Goal: Use online tool/utility: Use online tool/utility

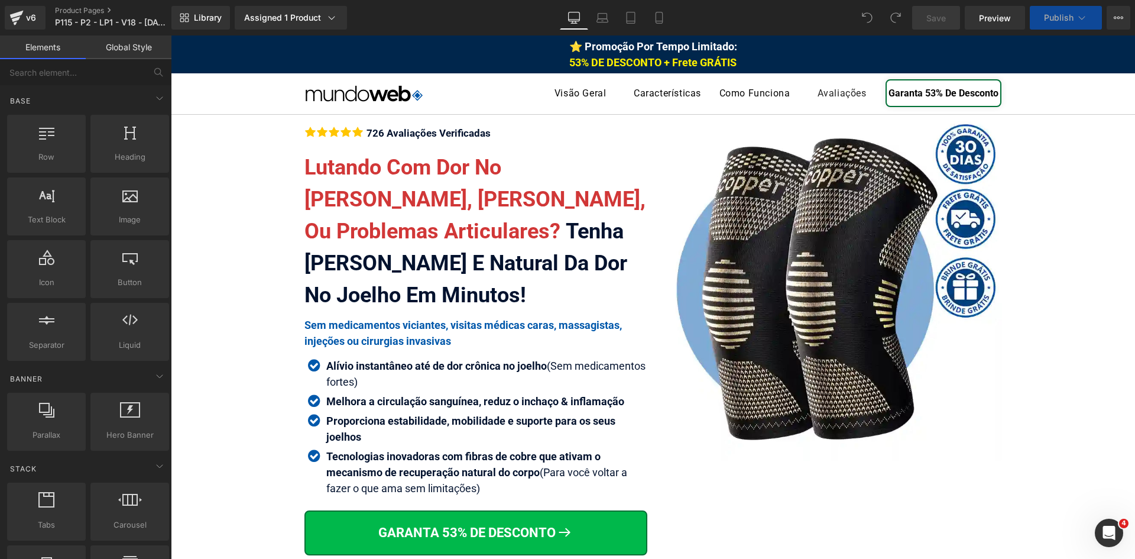
scroll to position [6668, 0]
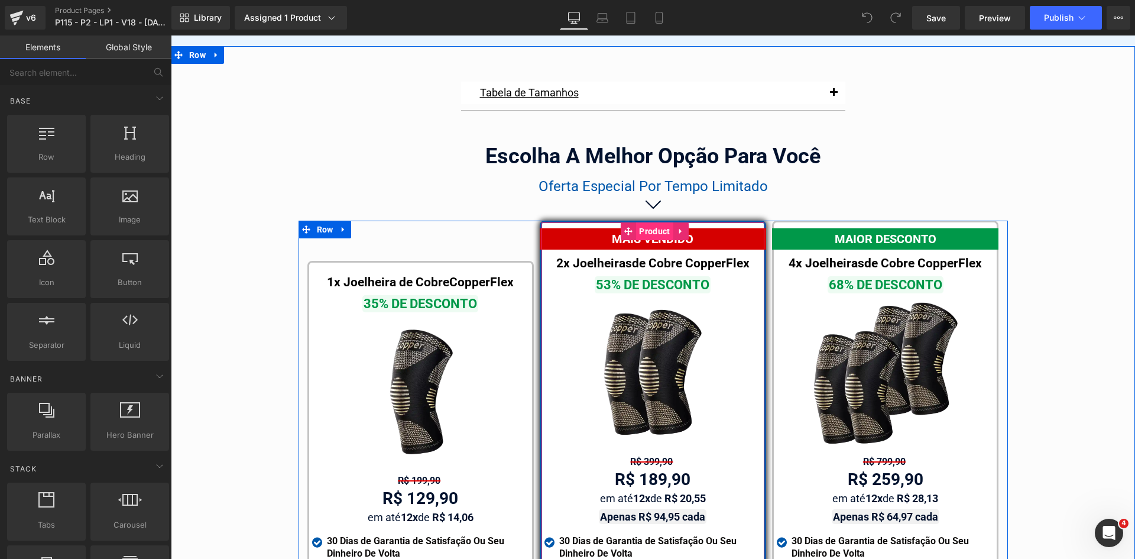
click at [647, 222] on span "Product" at bounding box center [654, 231] width 37 height 18
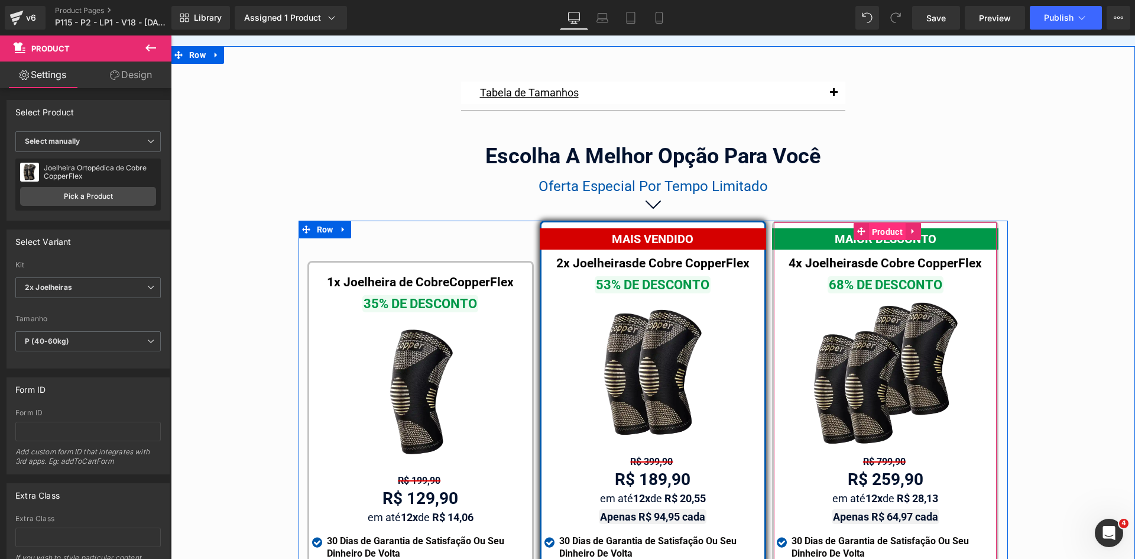
click at [875, 223] on span "Product" at bounding box center [887, 232] width 37 height 18
click at [404, 263] on span "Product" at bounding box center [422, 272] width 37 height 18
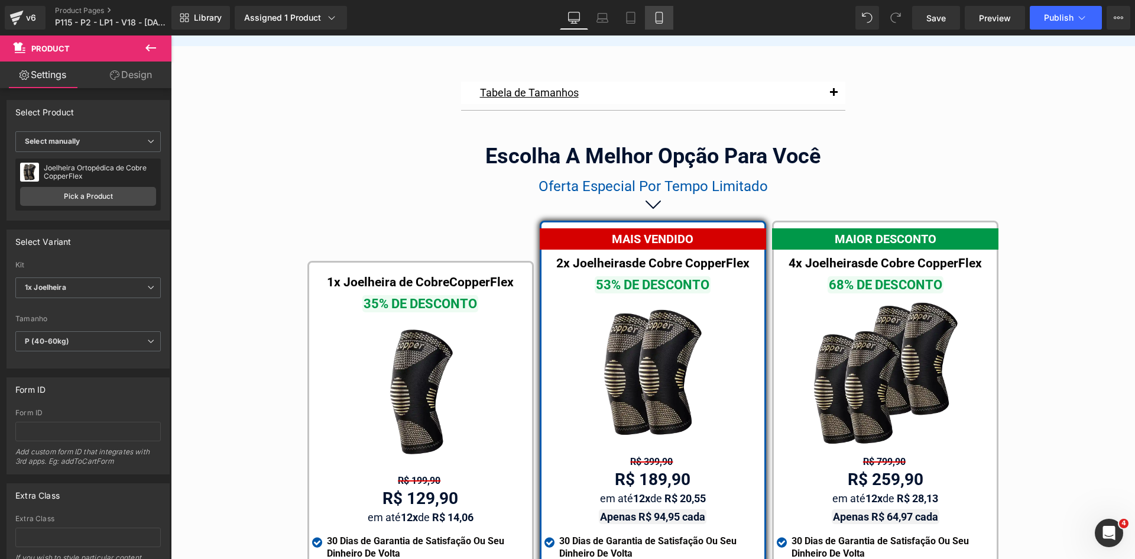
click at [655, 18] on icon at bounding box center [659, 18] width 12 height 12
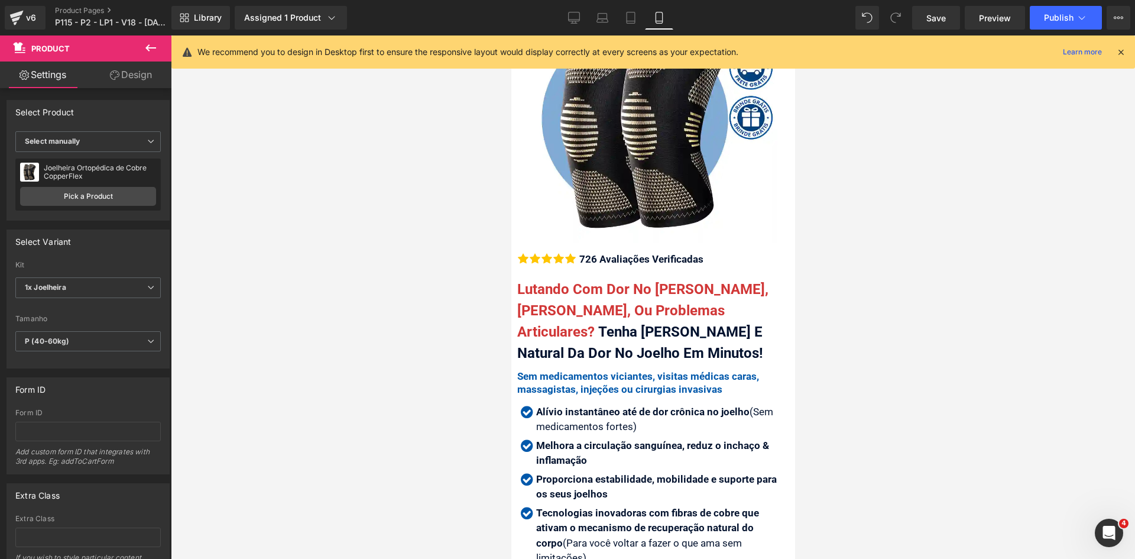
scroll to position [177, 0]
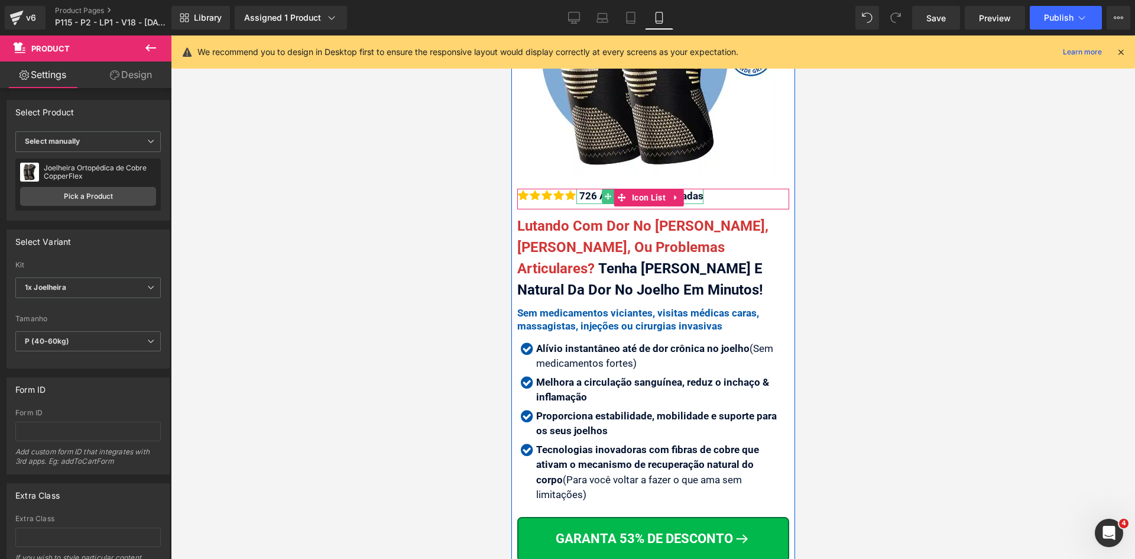
click at [593, 190] on div "726 Avaliações Verificadas" at bounding box center [639, 196] width 127 height 15
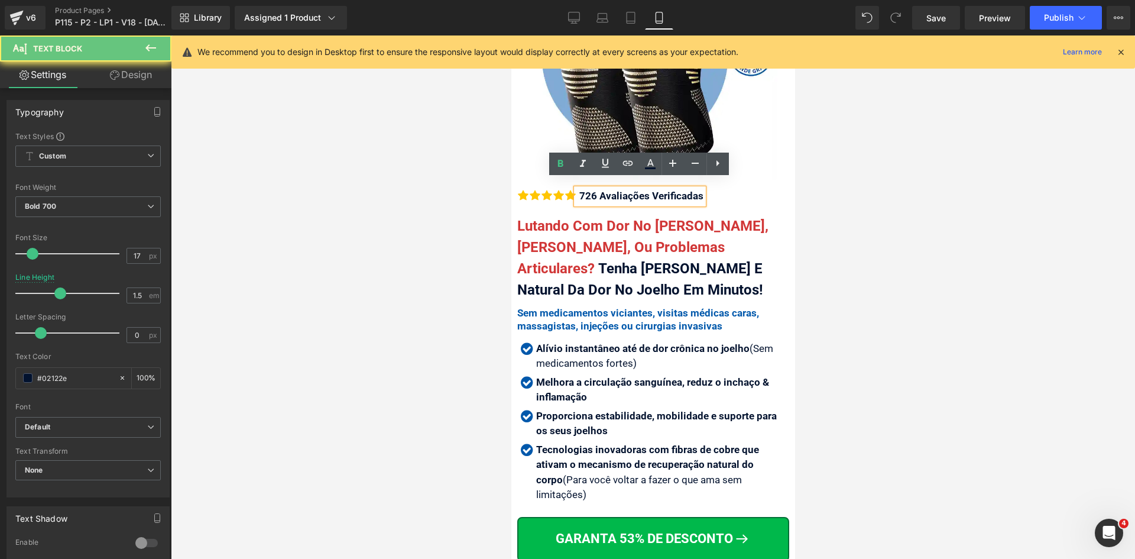
click at [593, 190] on div "726 Avaliações Verificadas" at bounding box center [639, 196] width 127 height 15
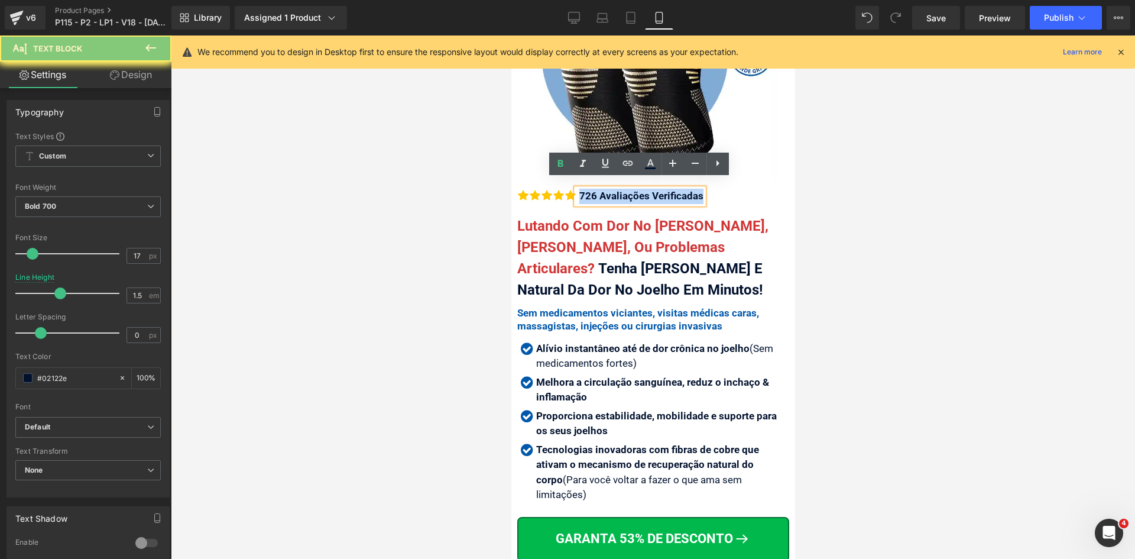
click at [593, 190] on div "726 Avaliações Verificadas" at bounding box center [639, 196] width 127 height 15
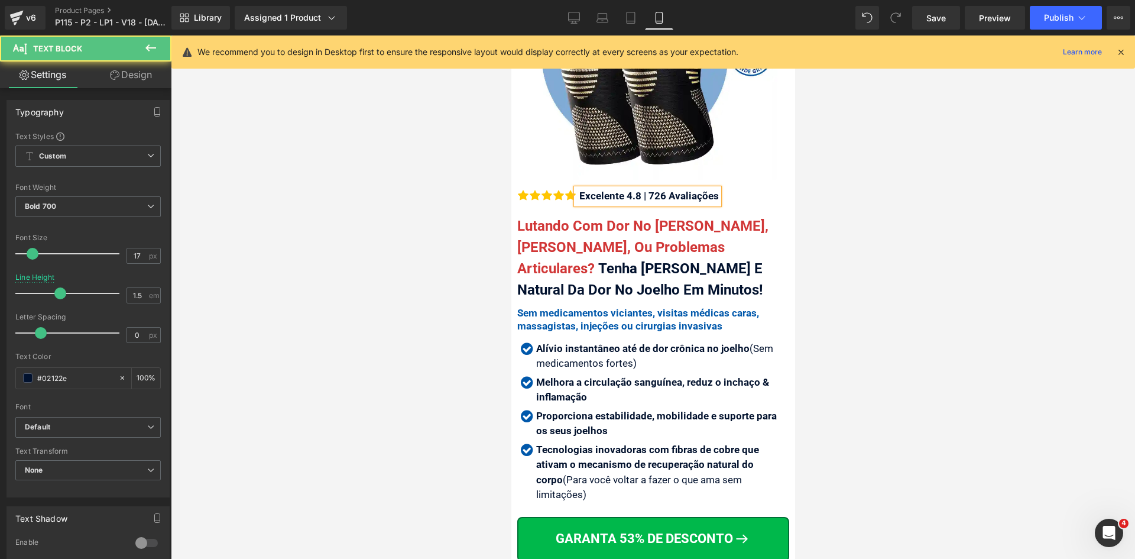
click at [664, 189] on div "Excelente 4.8 | 726 Avaliações" at bounding box center [647, 196] width 142 height 15
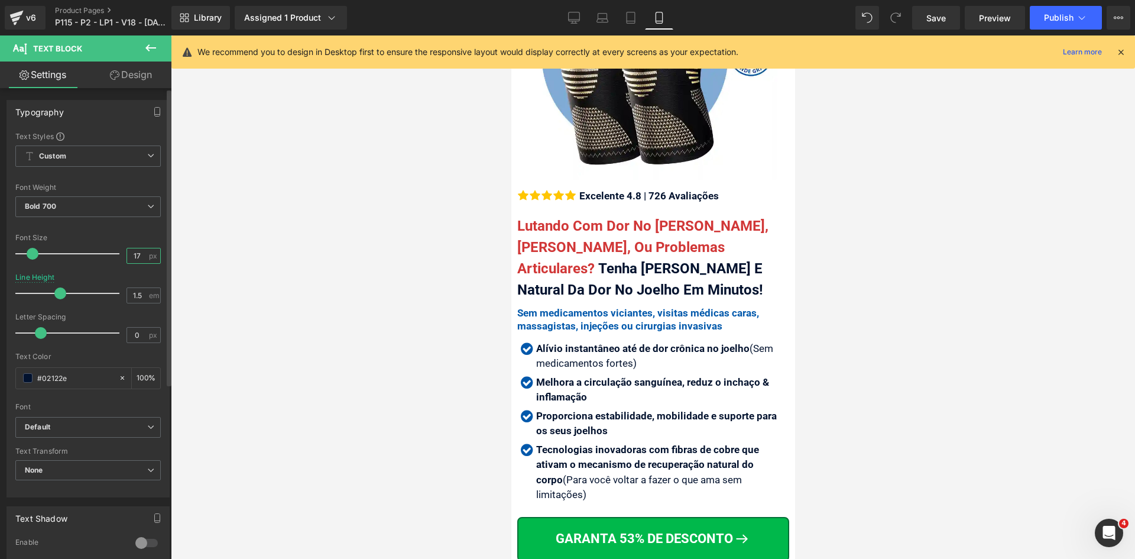
click at [137, 257] on input "17" at bounding box center [137, 255] width 21 height 15
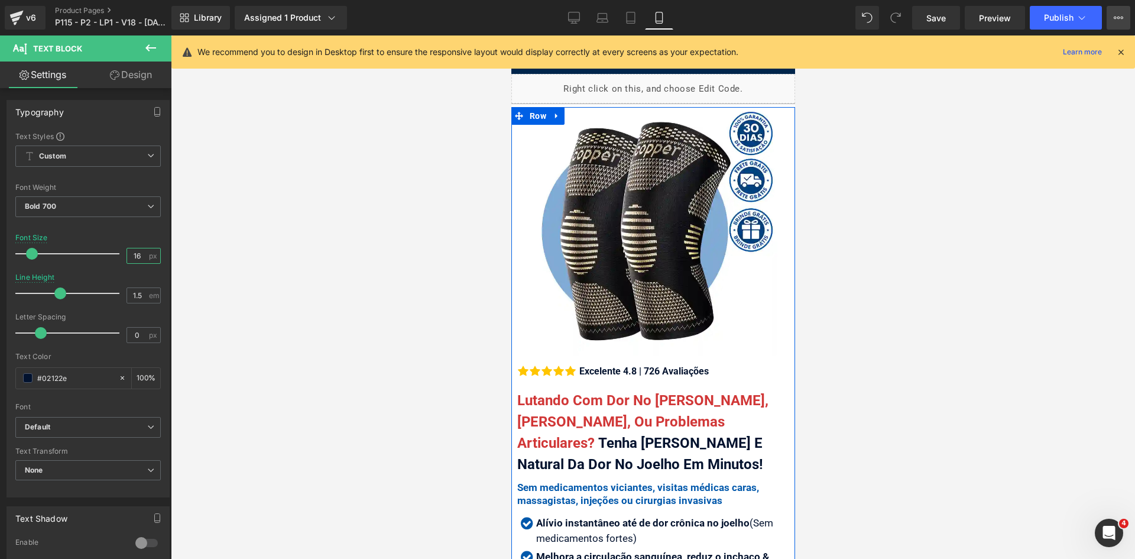
scroll to position [0, 0]
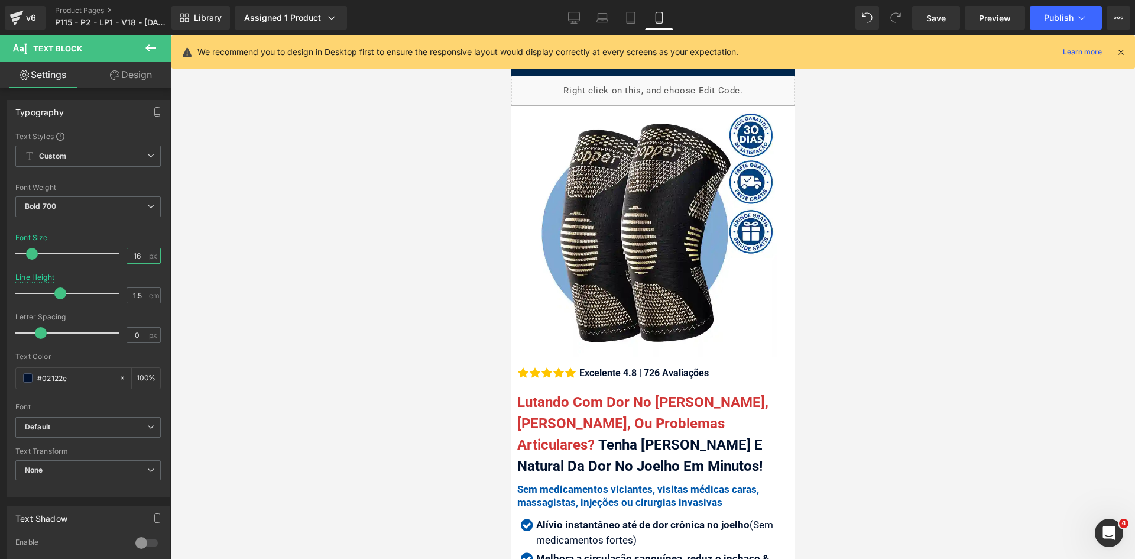
type input "16"
click at [1126, 50] on div "We recommend you to design in Desktop first to ensure the responsive layout wou…" at bounding box center [653, 51] width 964 height 33
drag, startPoint x: 1119, startPoint y: 53, endPoint x: 842, endPoint y: 96, distance: 280.0
click at [1117, 53] on icon at bounding box center [1121, 52] width 11 height 11
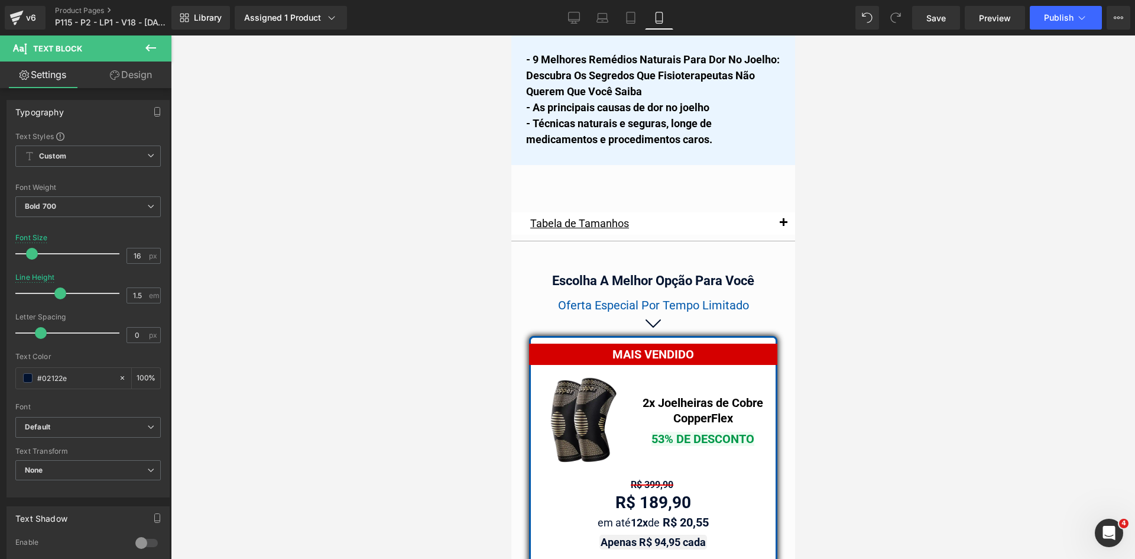
scroll to position [10159, 0]
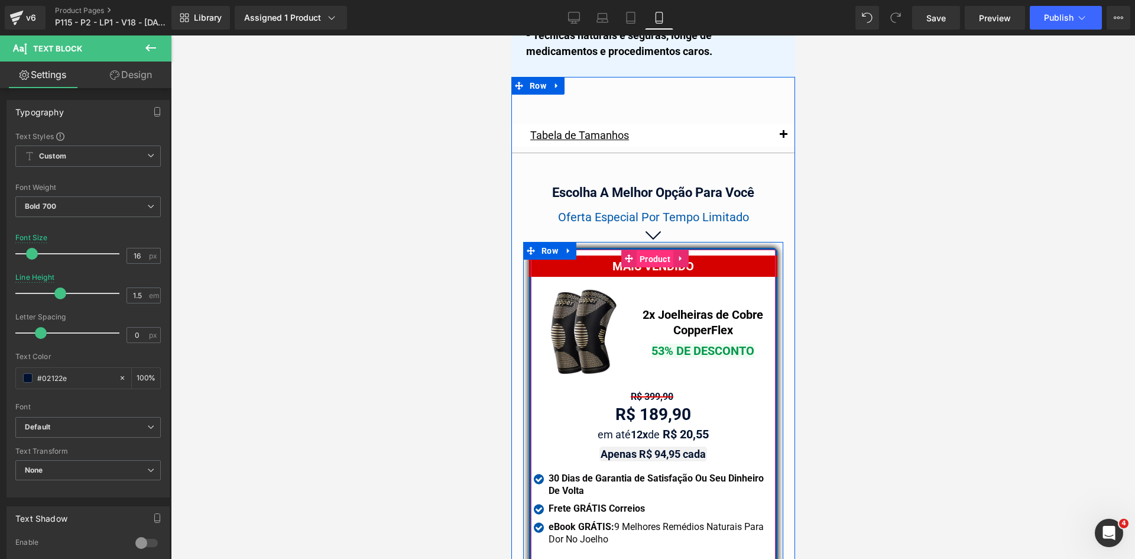
click at [644, 250] on span "Product" at bounding box center [654, 259] width 37 height 18
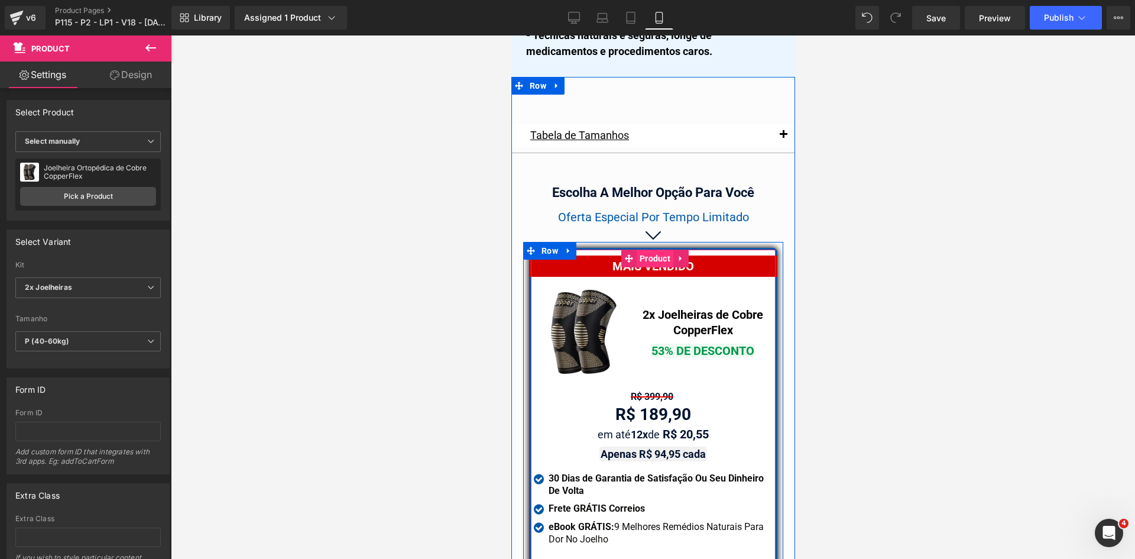
scroll to position [10513, 0]
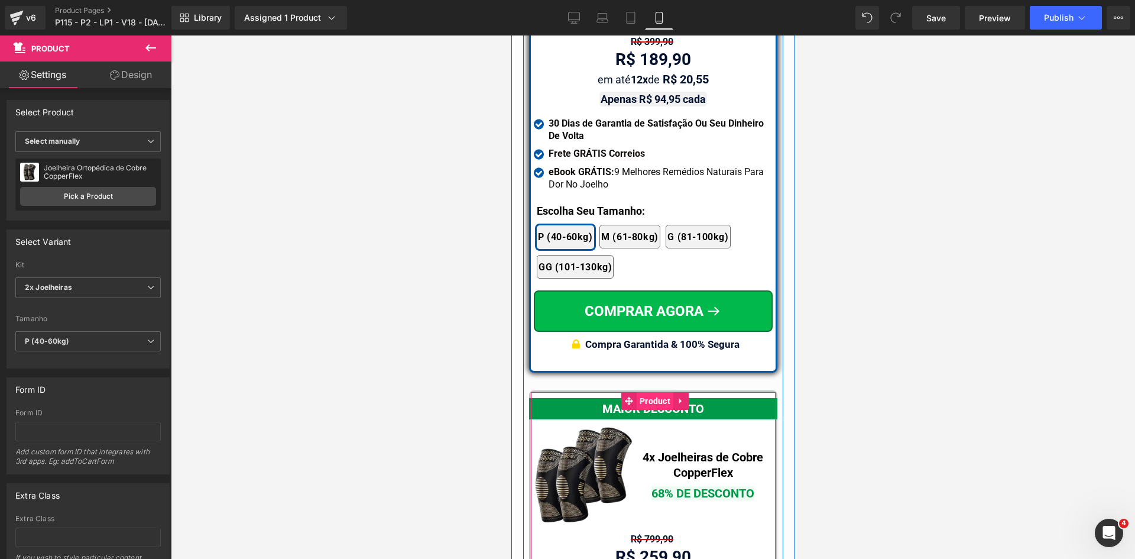
click at [647, 392] on span "Product" at bounding box center [654, 401] width 37 height 18
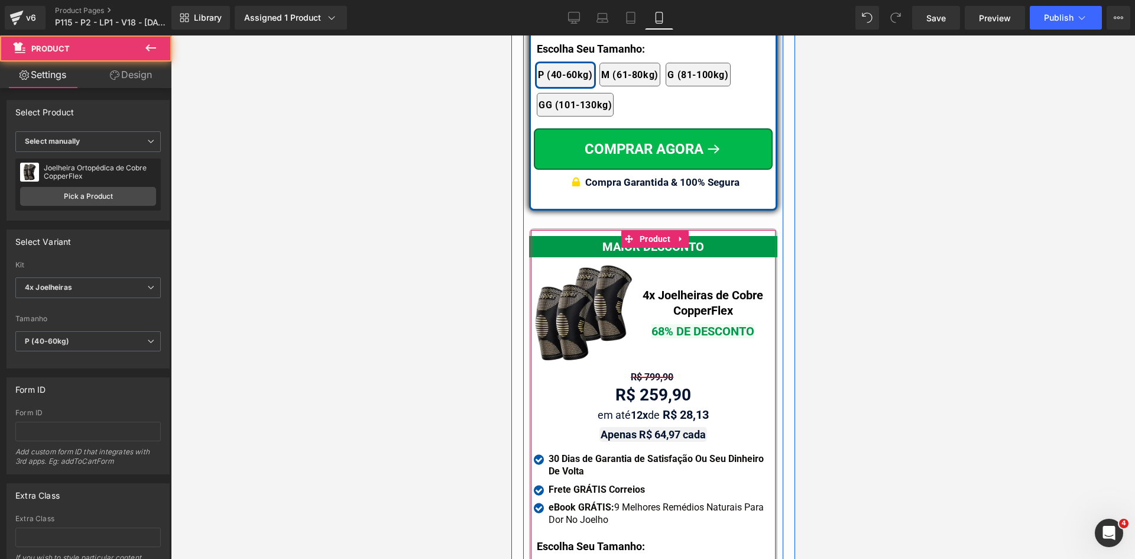
scroll to position [10809, 0]
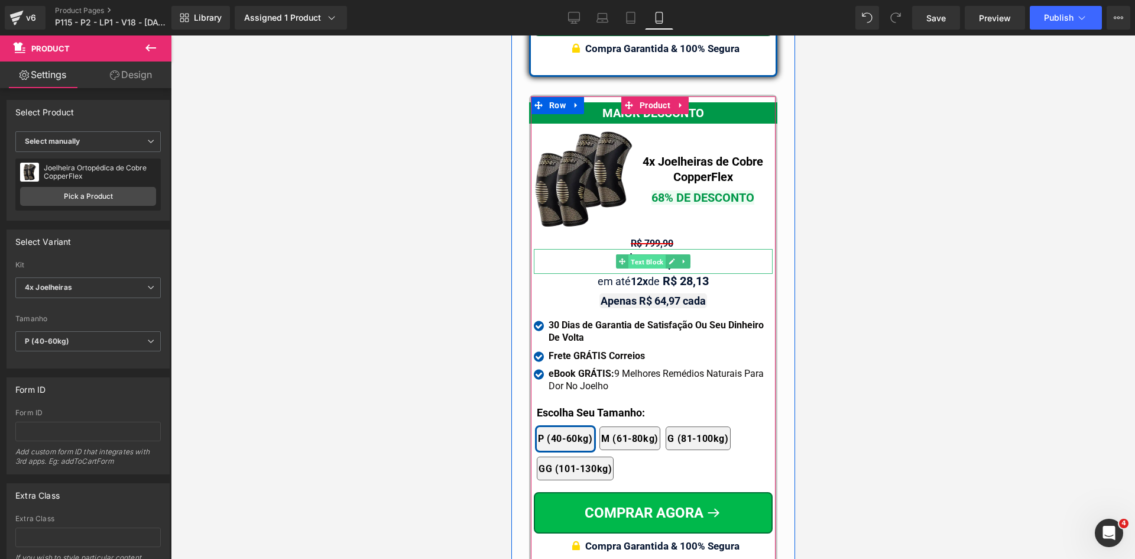
click at [635, 255] on span "Text Block" at bounding box center [646, 262] width 37 height 14
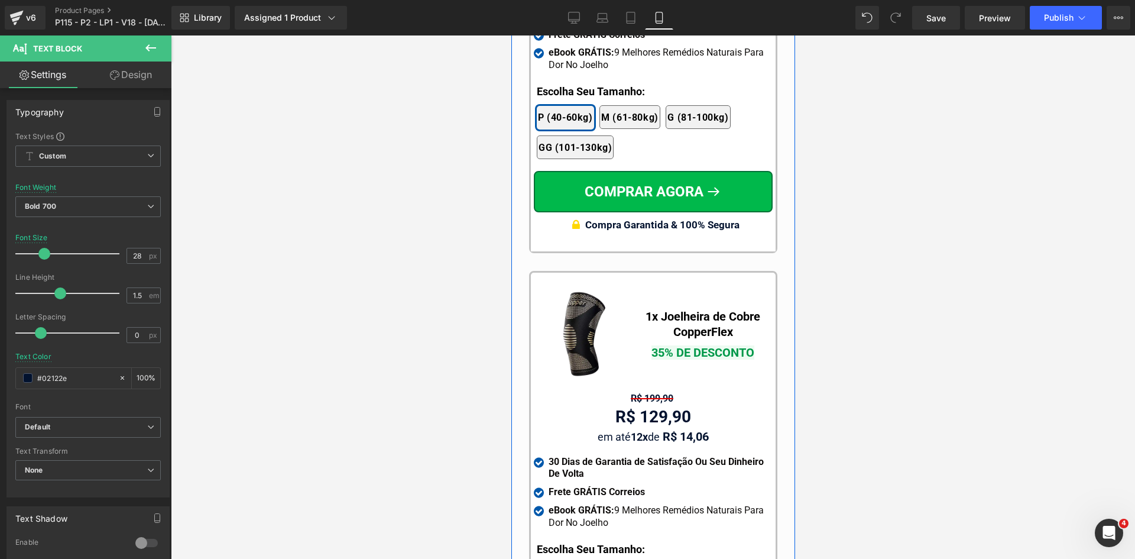
scroll to position [11223, 0]
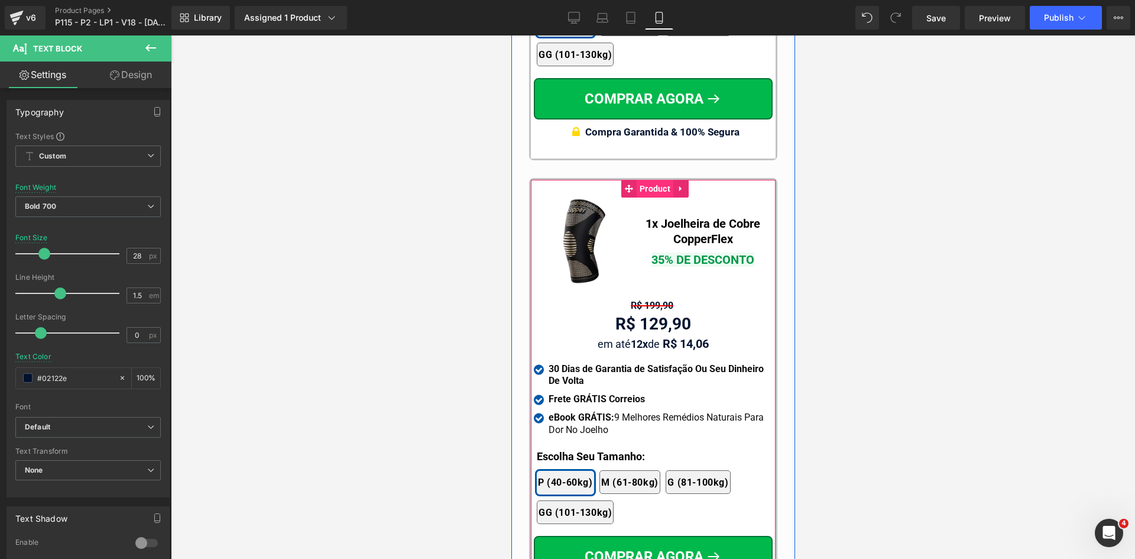
click at [646, 180] on span "Product" at bounding box center [654, 189] width 37 height 18
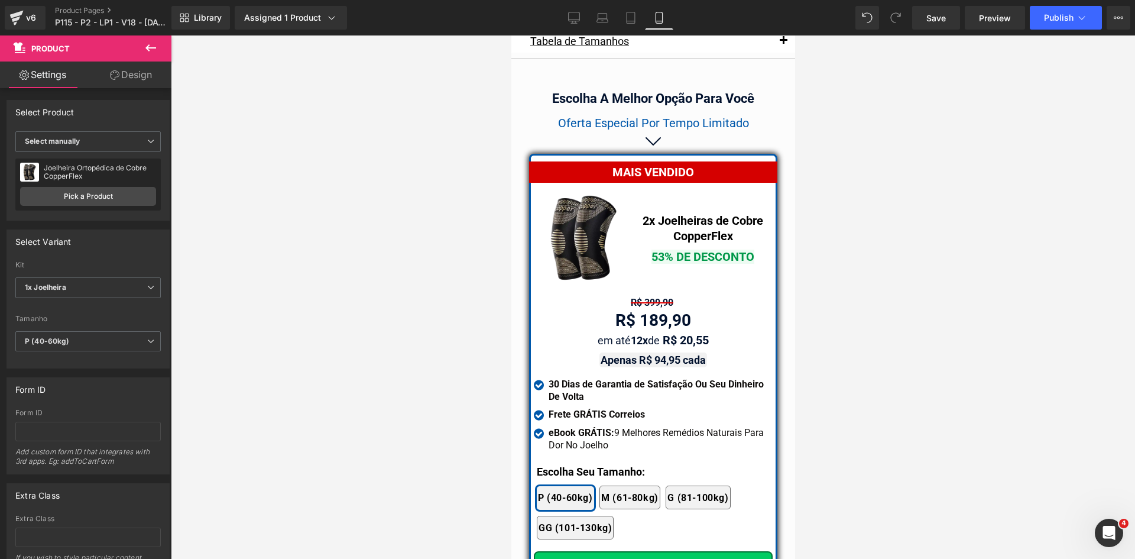
scroll to position [10159, 0]
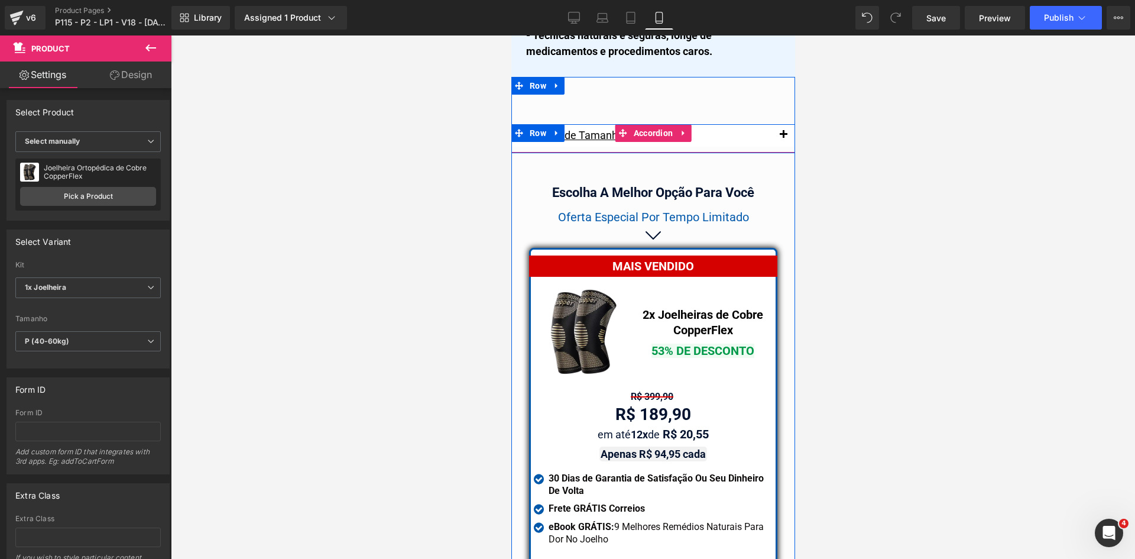
click at [783, 138] on span "button" at bounding box center [783, 138] width 0 height 0
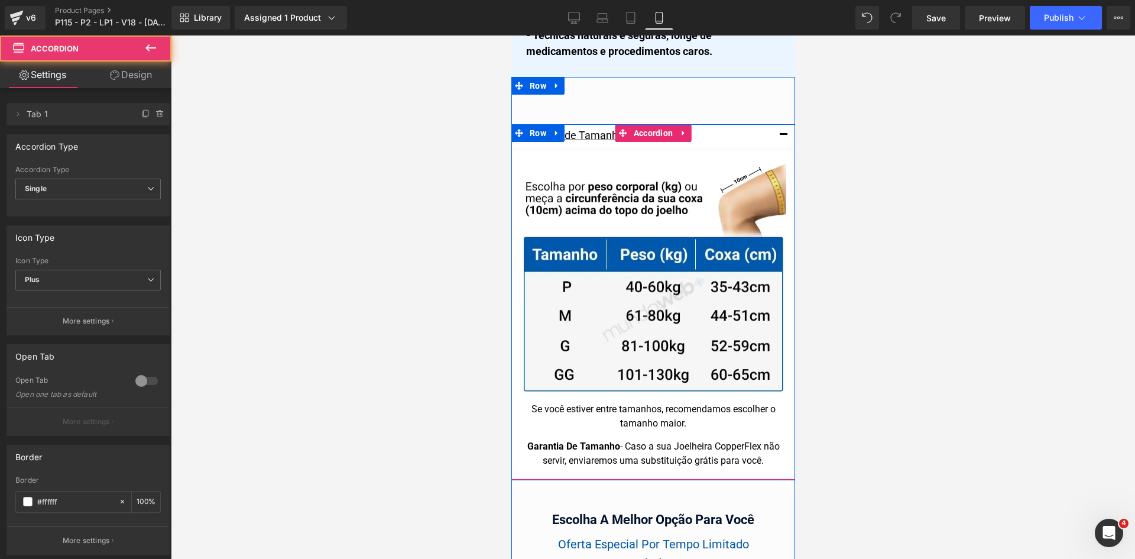
click at [783, 138] on span "button" at bounding box center [783, 138] width 0 height 0
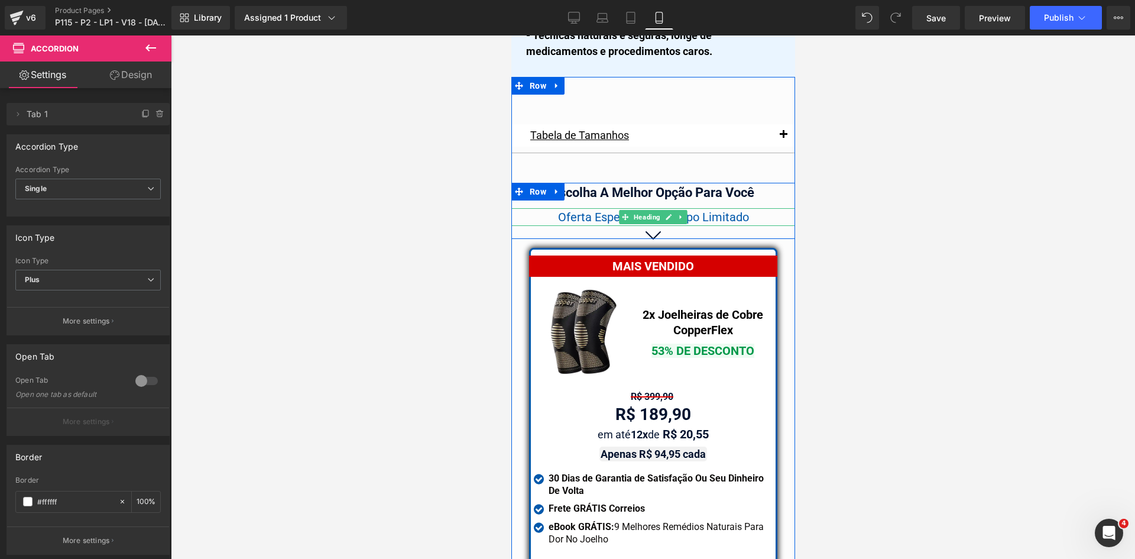
click at [731, 210] on span "Oferta Especial Por Tempo Limitado" at bounding box center [653, 217] width 191 height 14
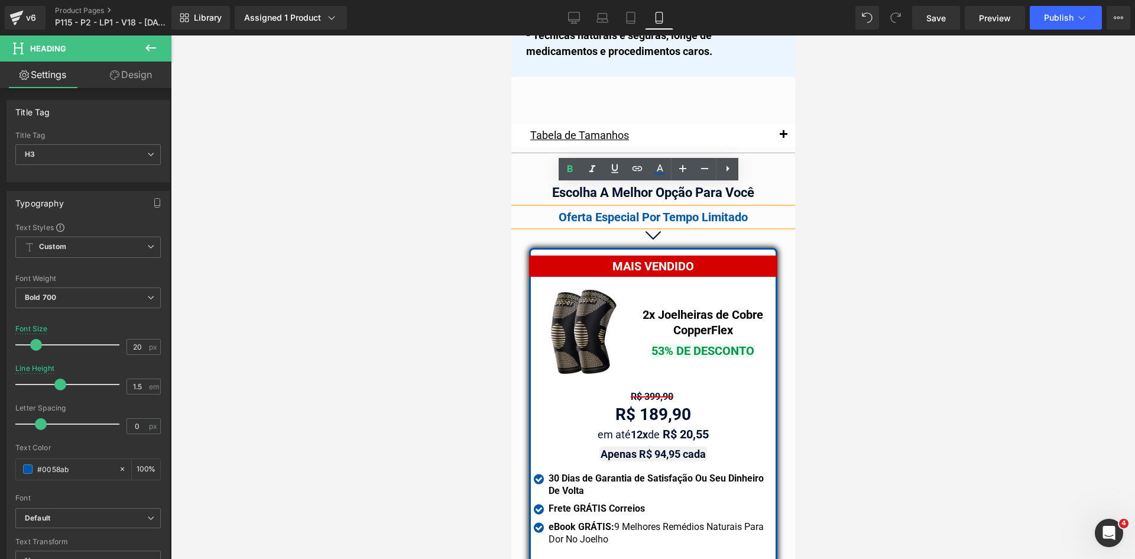
click at [864, 267] on div at bounding box center [653, 296] width 964 height 523
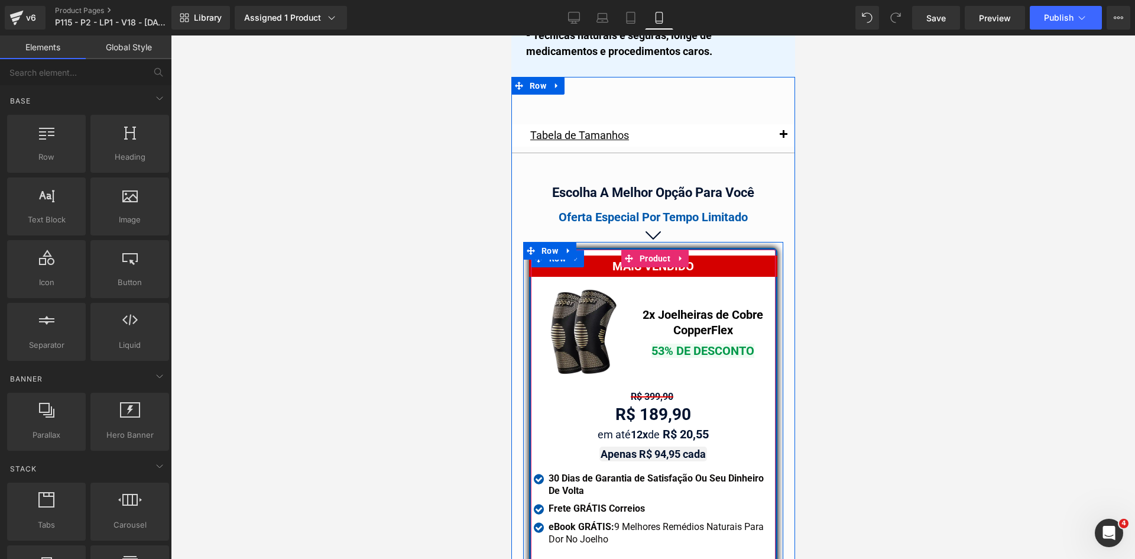
scroll to position [10454, 0]
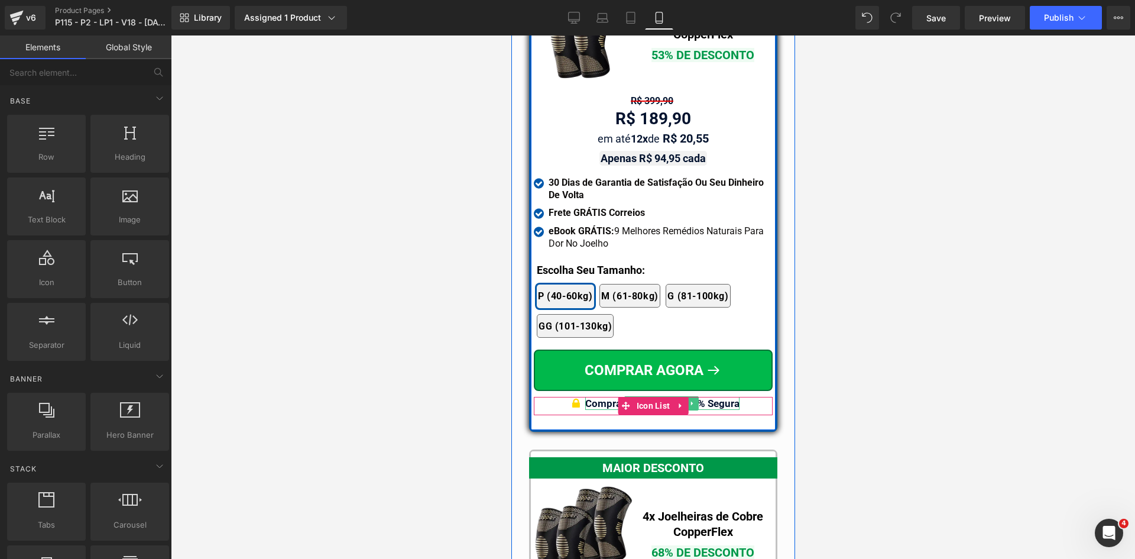
click at [712, 397] on b "Compra Garantida & 100% Segura" at bounding box center [662, 403] width 154 height 12
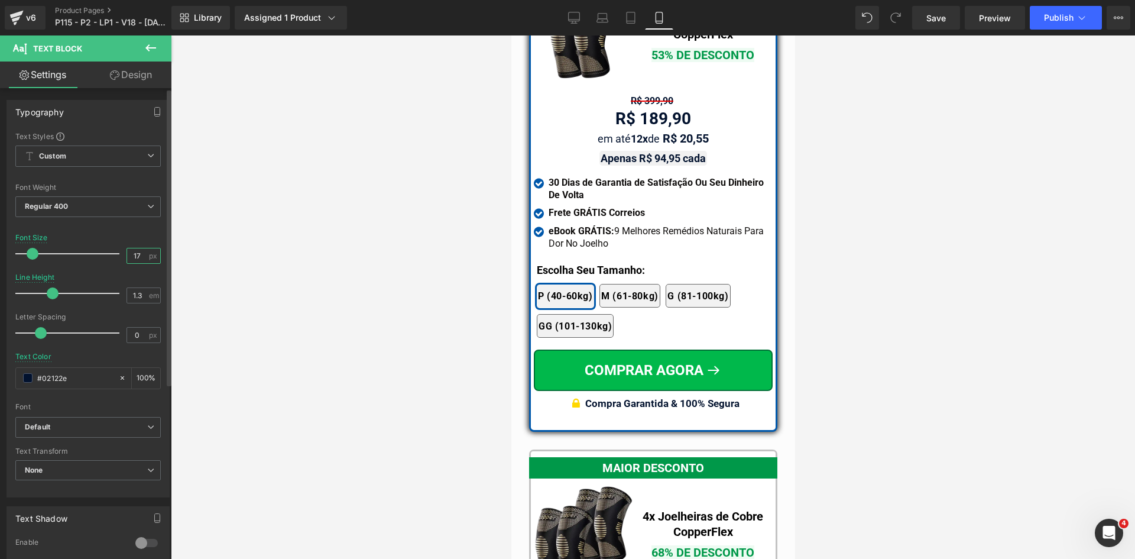
drag, startPoint x: 132, startPoint y: 253, endPoint x: 157, endPoint y: 261, distance: 25.4
click at [138, 254] on input "17" at bounding box center [137, 255] width 21 height 15
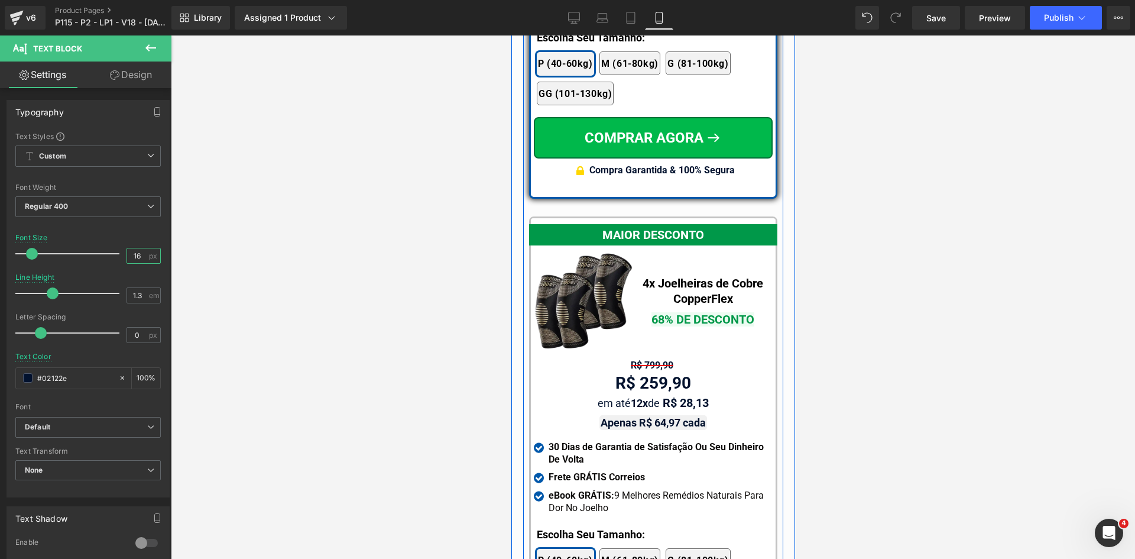
scroll to position [10868, 0]
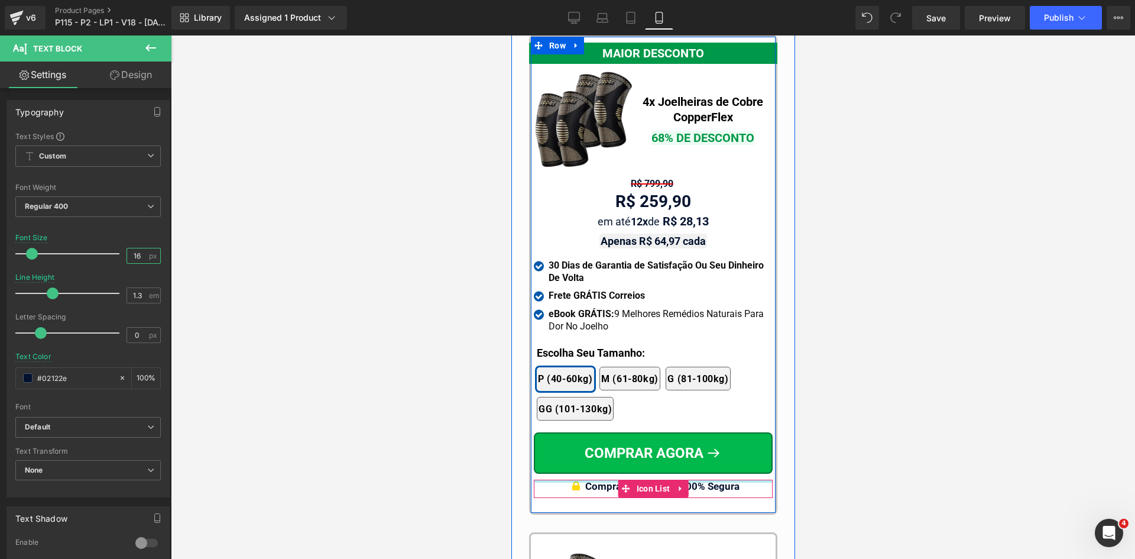
type input "16"
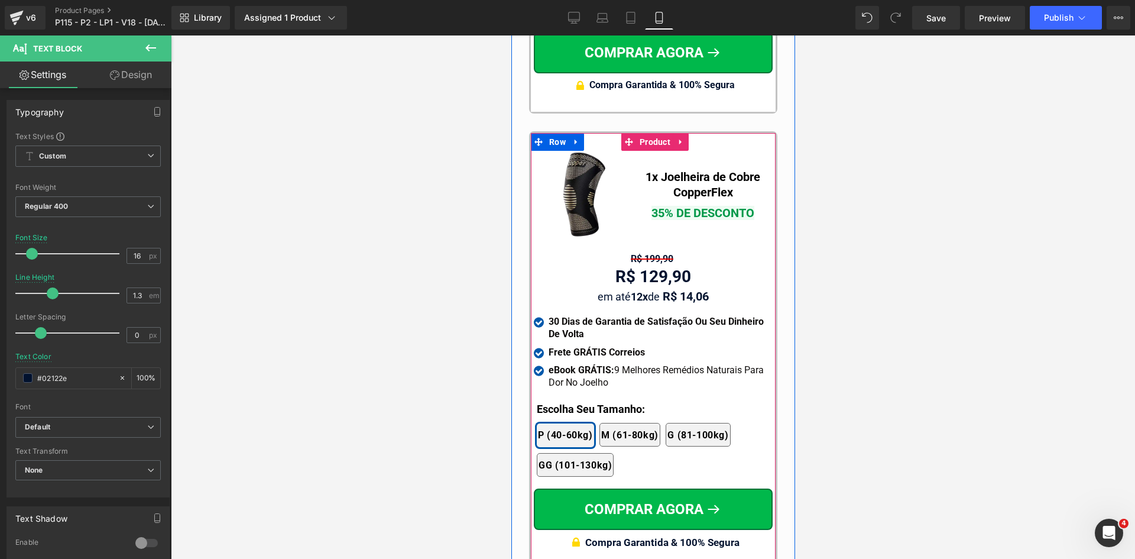
scroll to position [11282, 0]
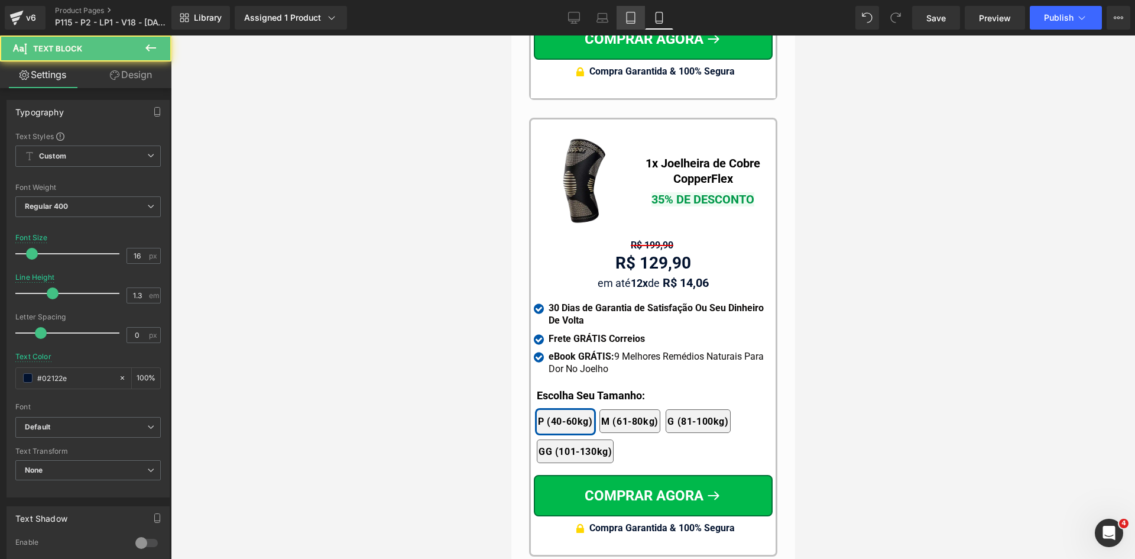
click at [631, 8] on link "Tablet" at bounding box center [631, 18] width 28 height 24
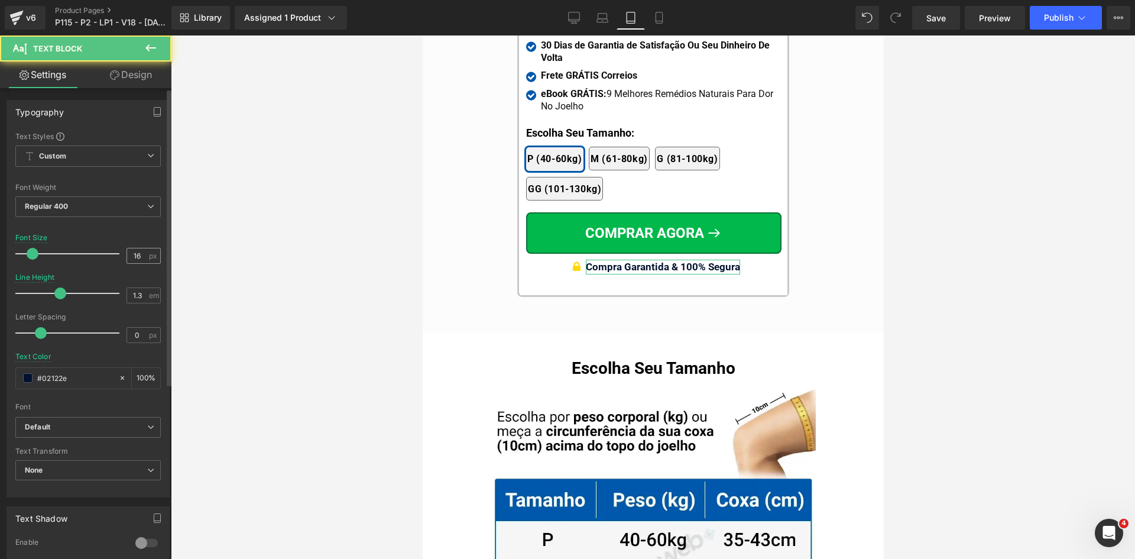
scroll to position [11045, 0]
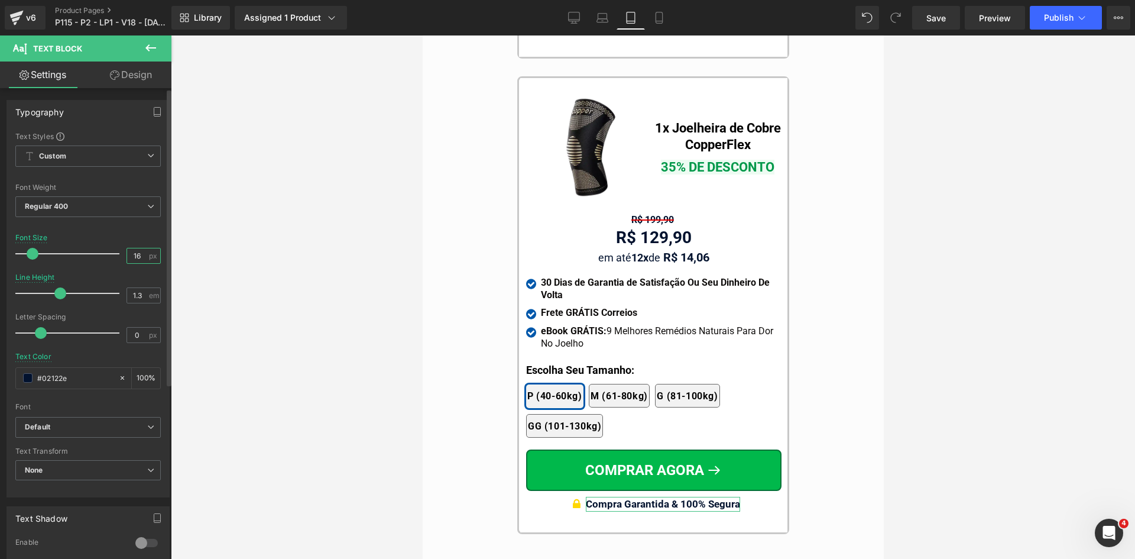
click at [137, 251] on input "16" at bounding box center [137, 255] width 21 height 15
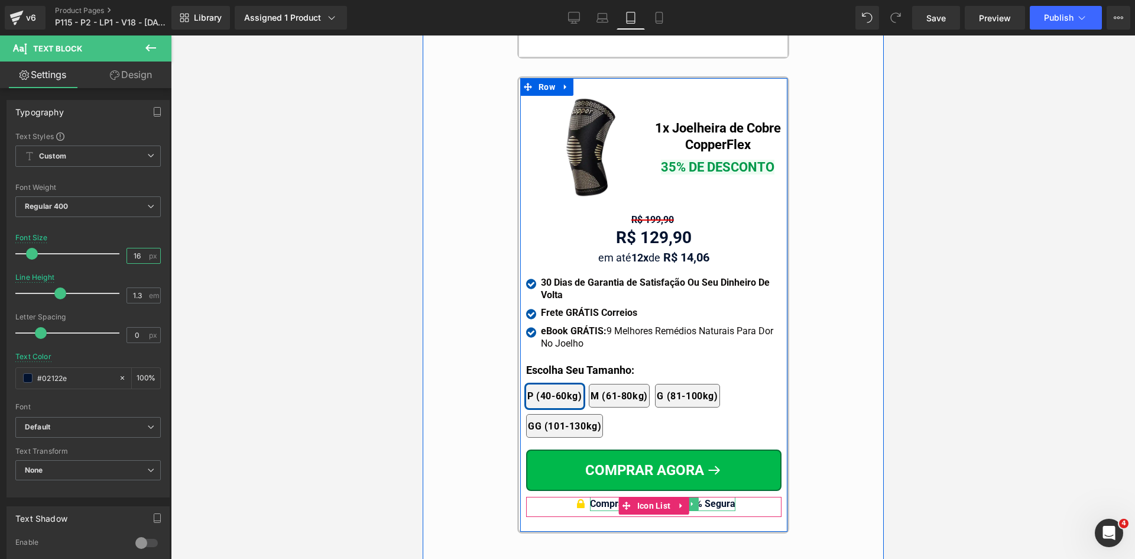
type input "16"
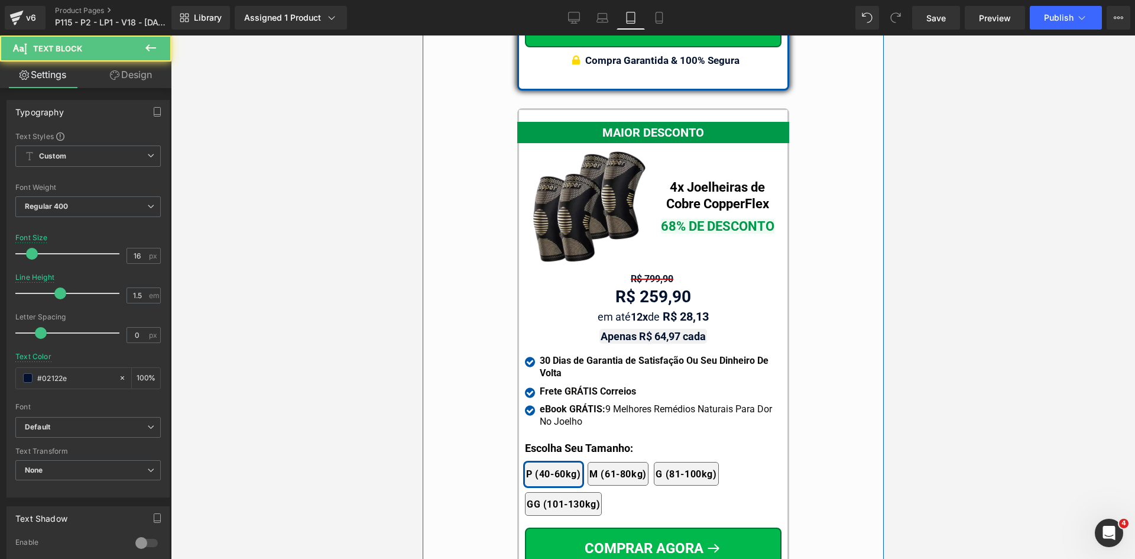
scroll to position [10276, 0]
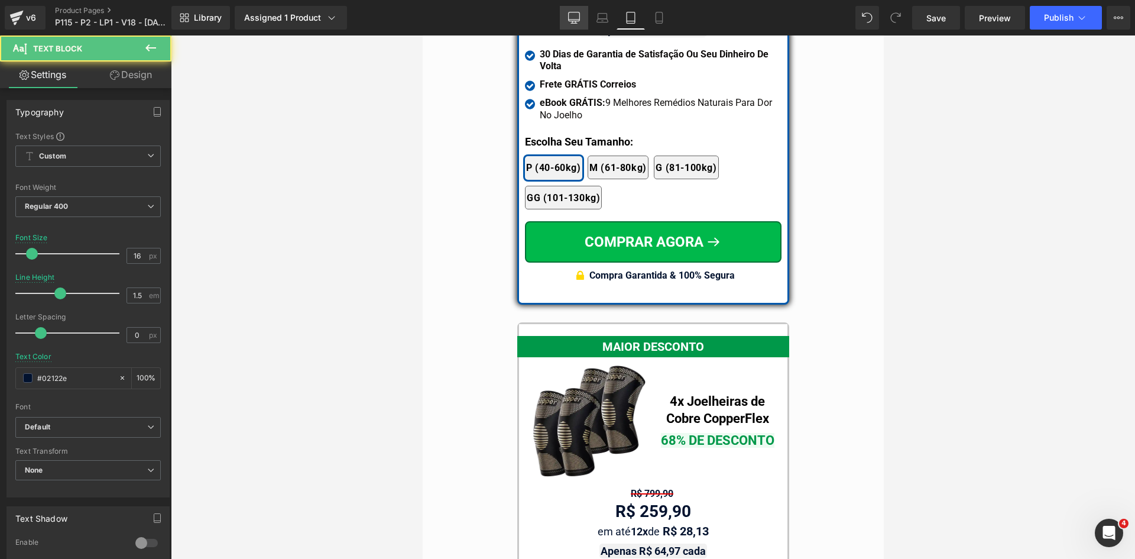
drag, startPoint x: 572, startPoint y: 18, endPoint x: 569, endPoint y: 24, distance: 6.4
click at [572, 19] on icon at bounding box center [574, 18] width 12 height 12
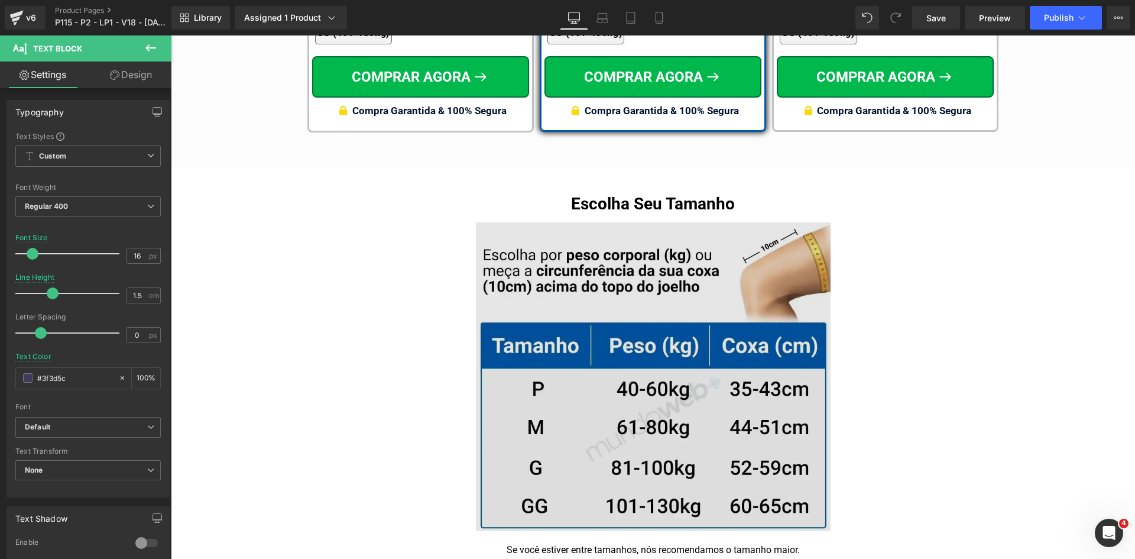
scroll to position [7295, 0]
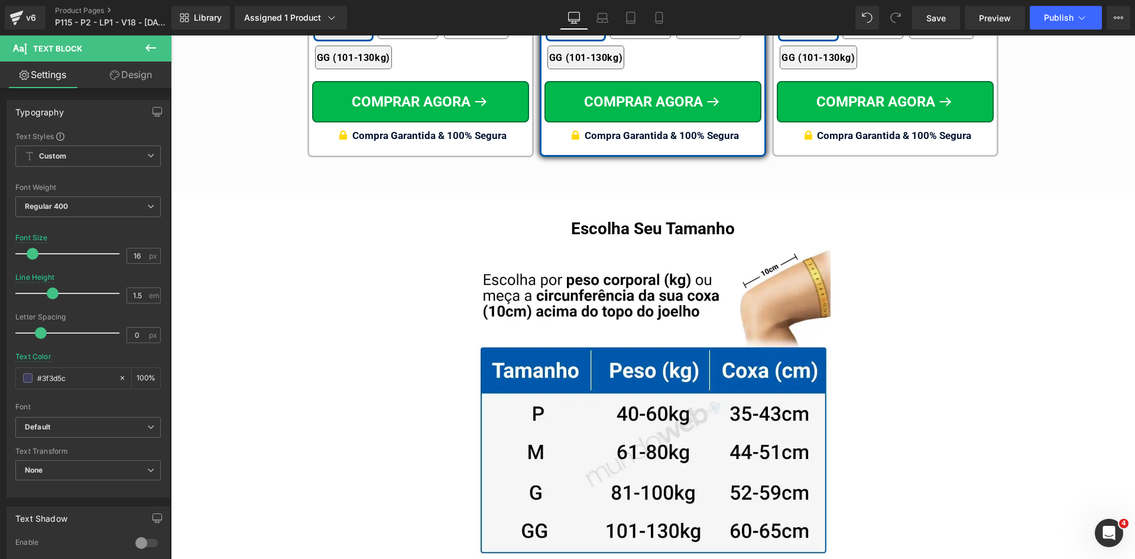
click at [722, 128] on div "Compra Garantida & 100% Segura Text Block" at bounding box center [662, 135] width 154 height 15
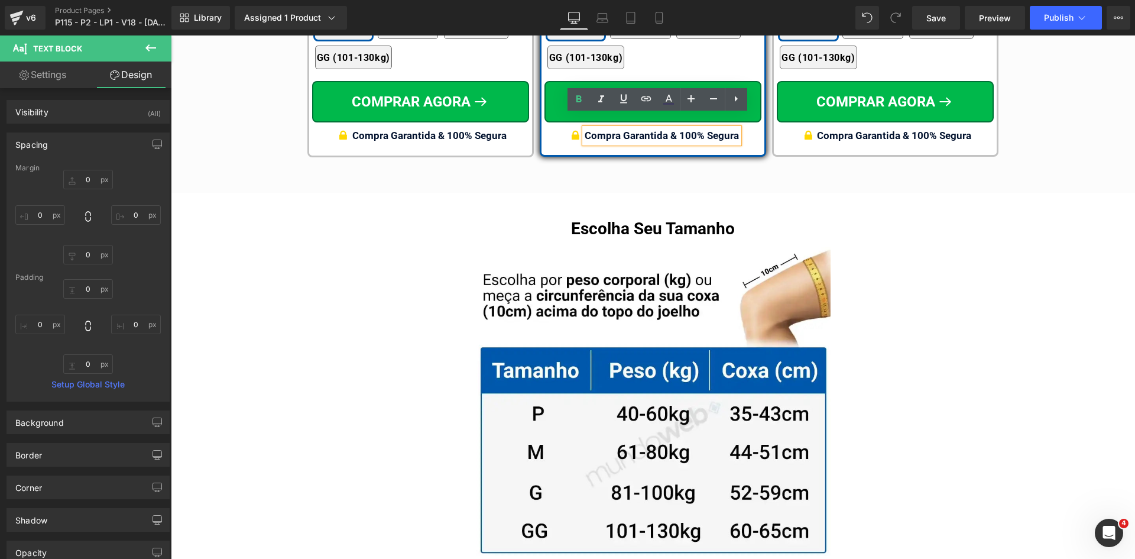
click at [709, 129] on span "Compra Garantida & 100% Segura" at bounding box center [662, 135] width 154 height 12
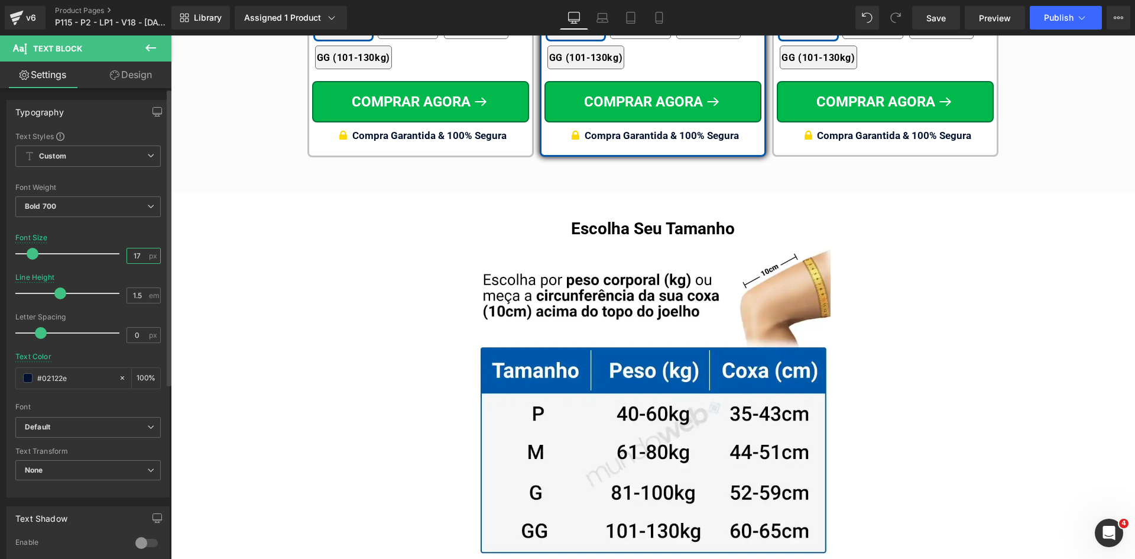
drag, startPoint x: 131, startPoint y: 253, endPoint x: 153, endPoint y: 253, distance: 22.5
click at [153, 253] on div "17 px" at bounding box center [144, 256] width 34 height 16
click at [134, 251] on input "61" at bounding box center [137, 255] width 21 height 15
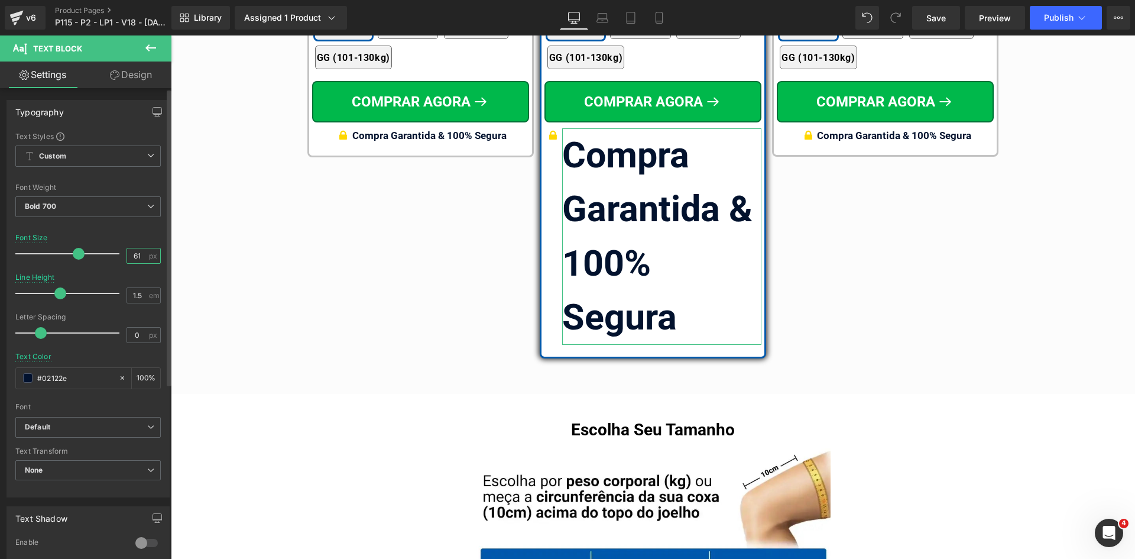
click at [134, 251] on input "61" at bounding box center [137, 255] width 21 height 15
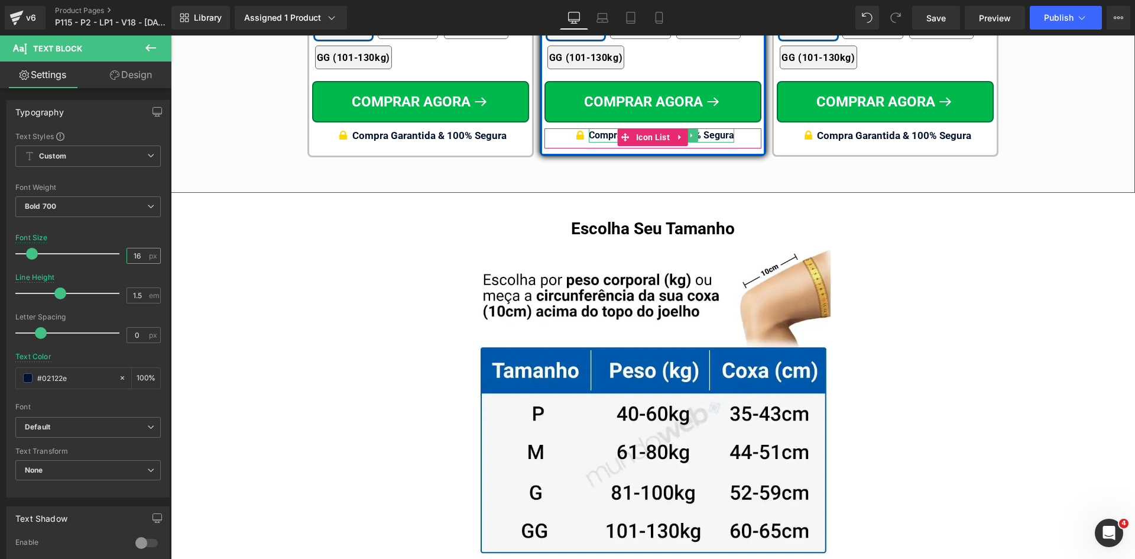
type input "16"
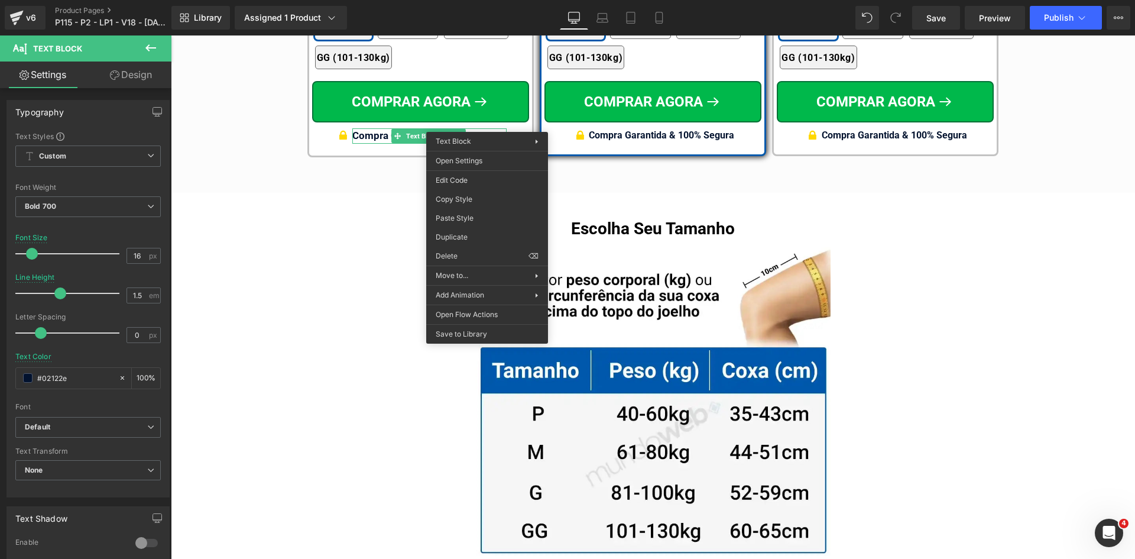
drag, startPoint x: 746, startPoint y: 35, endPoint x: 469, endPoint y: 210, distance: 327.9
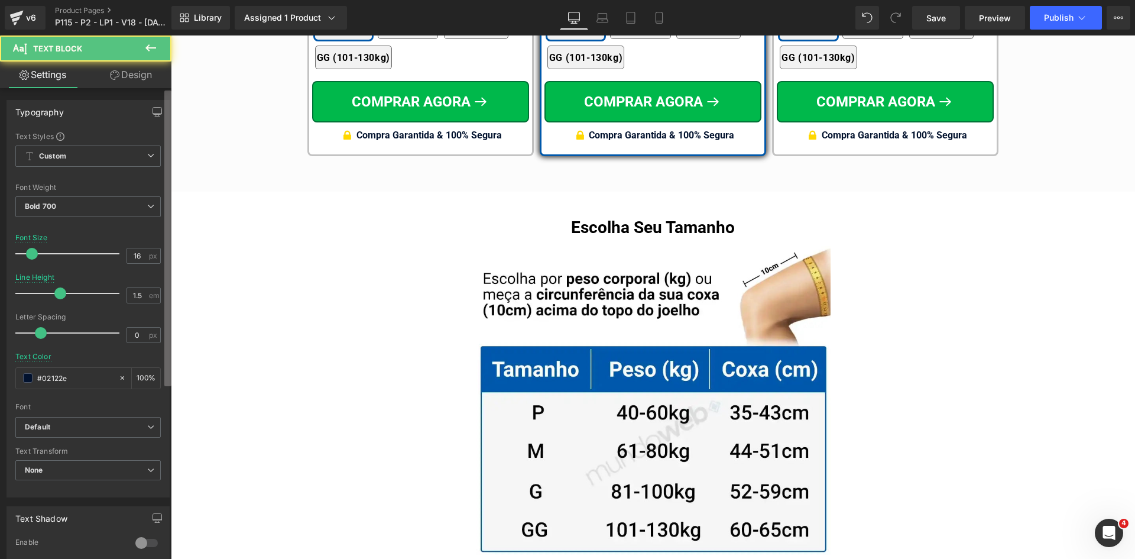
drag, startPoint x: 601, startPoint y: 23, endPoint x: 167, endPoint y: 225, distance: 478.2
click at [600, 23] on icon at bounding box center [603, 18] width 12 height 12
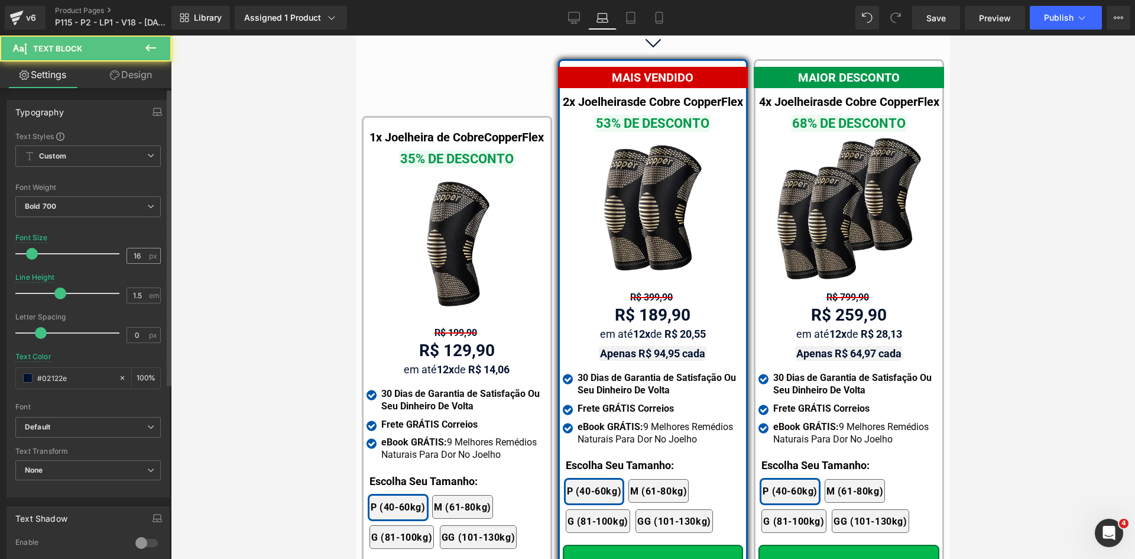
scroll to position [7766, 0]
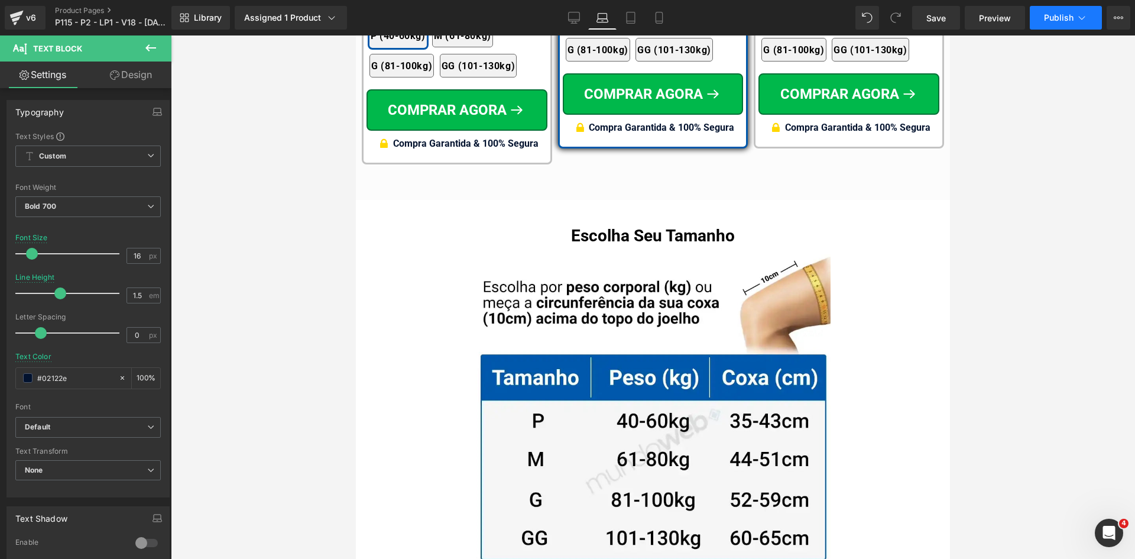
click at [1076, 14] on icon at bounding box center [1082, 18] width 12 height 12
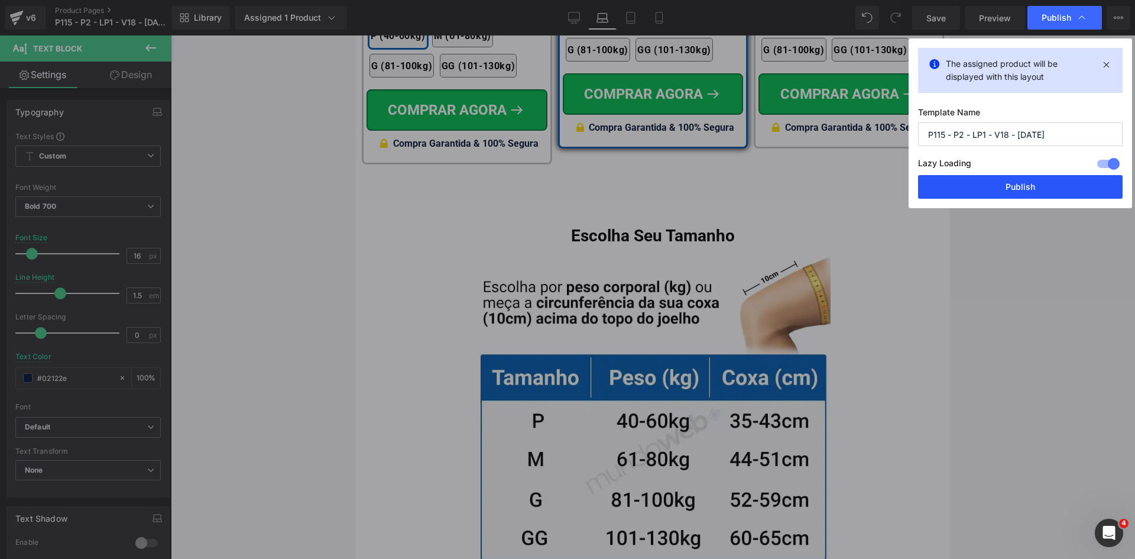
click at [1036, 190] on button "Publish" at bounding box center [1020, 187] width 205 height 24
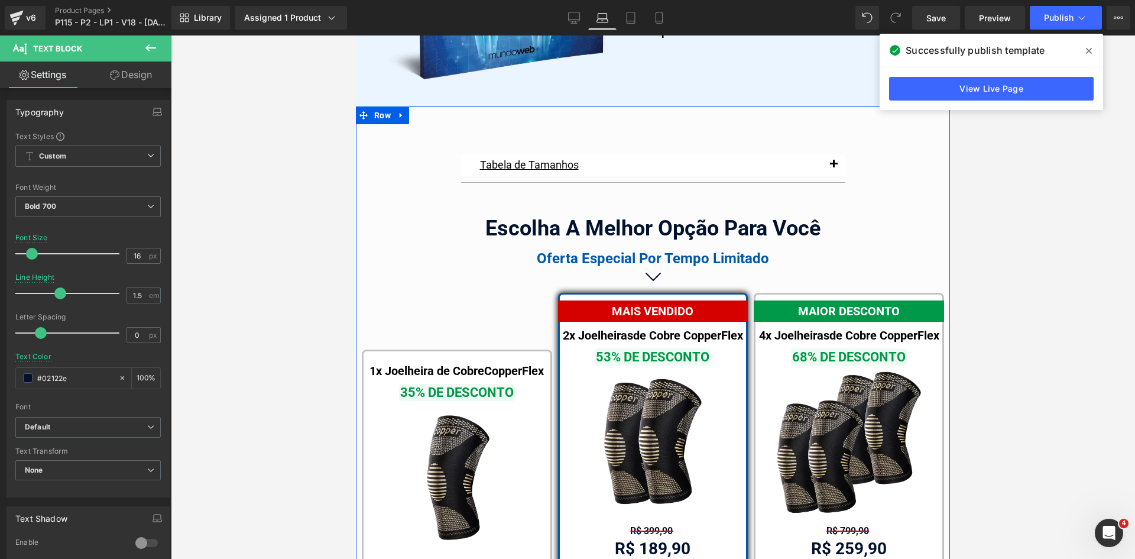
scroll to position [7056, 0]
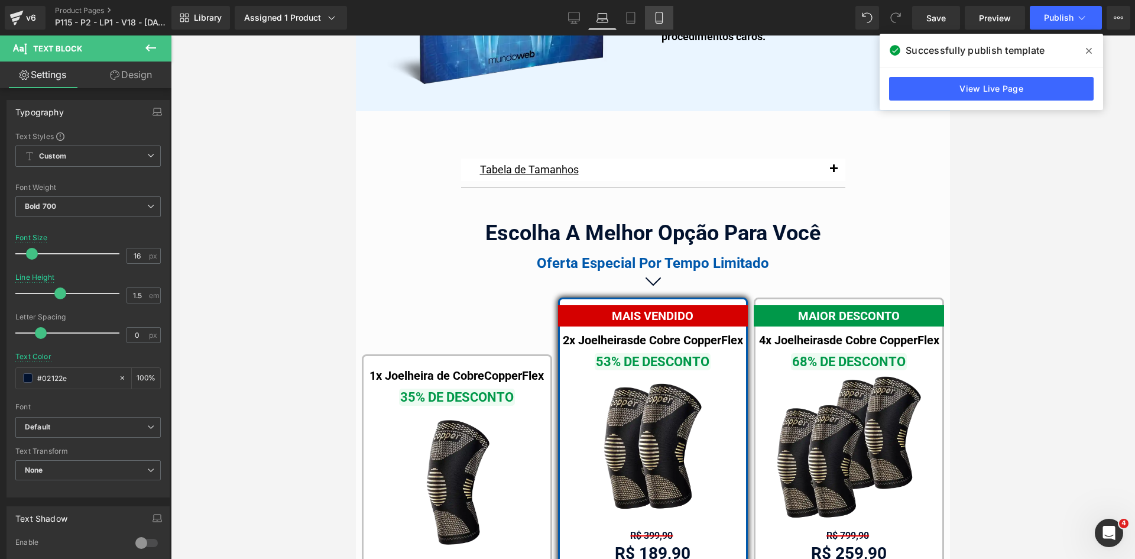
click at [670, 13] on link "Mobile" at bounding box center [659, 18] width 28 height 24
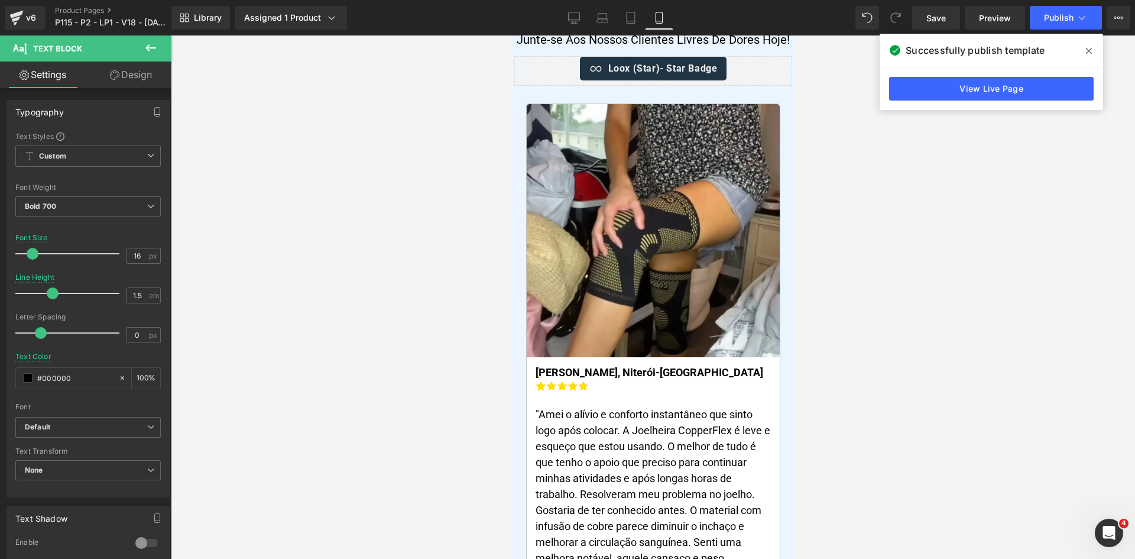
scroll to position [0, 0]
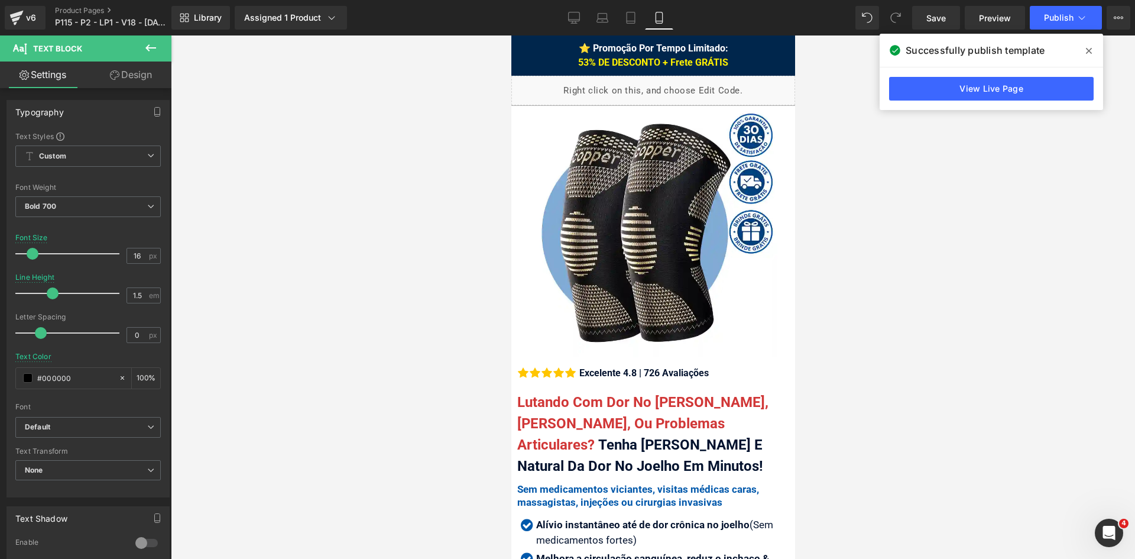
click at [1087, 50] on icon at bounding box center [1089, 50] width 6 height 9
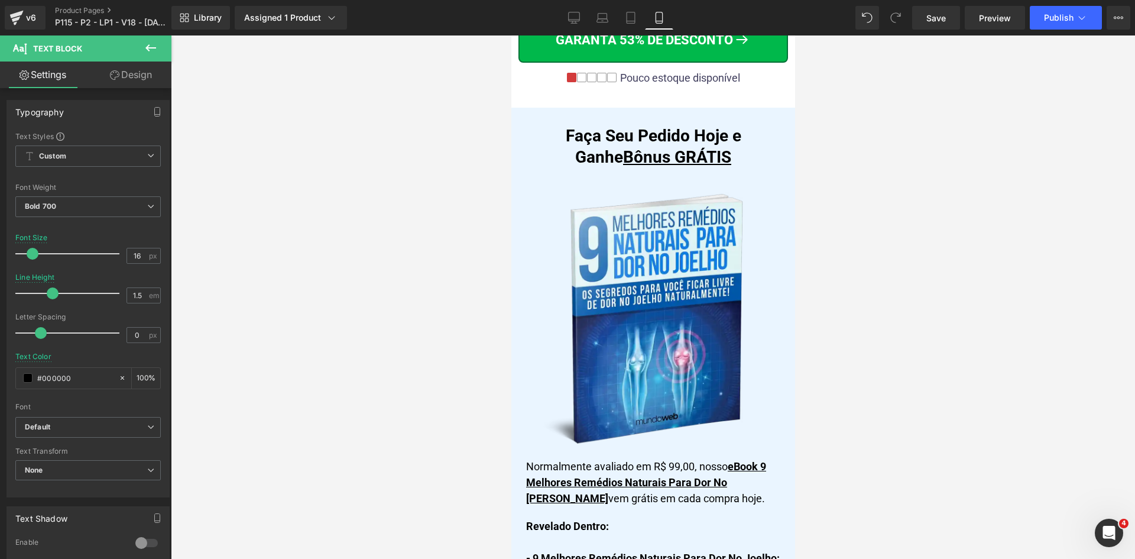
scroll to position [9624, 0]
